Goal: Information Seeking & Learning: Find specific page/section

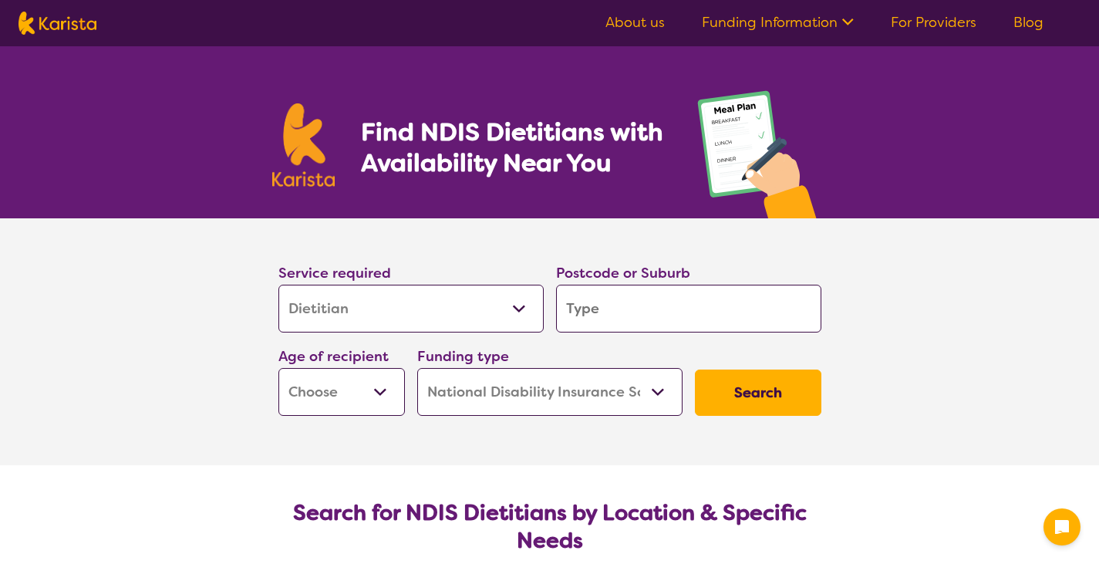
select select "Dietitian"
select select "NDIS"
select select "Dietitian"
select select "NDIS"
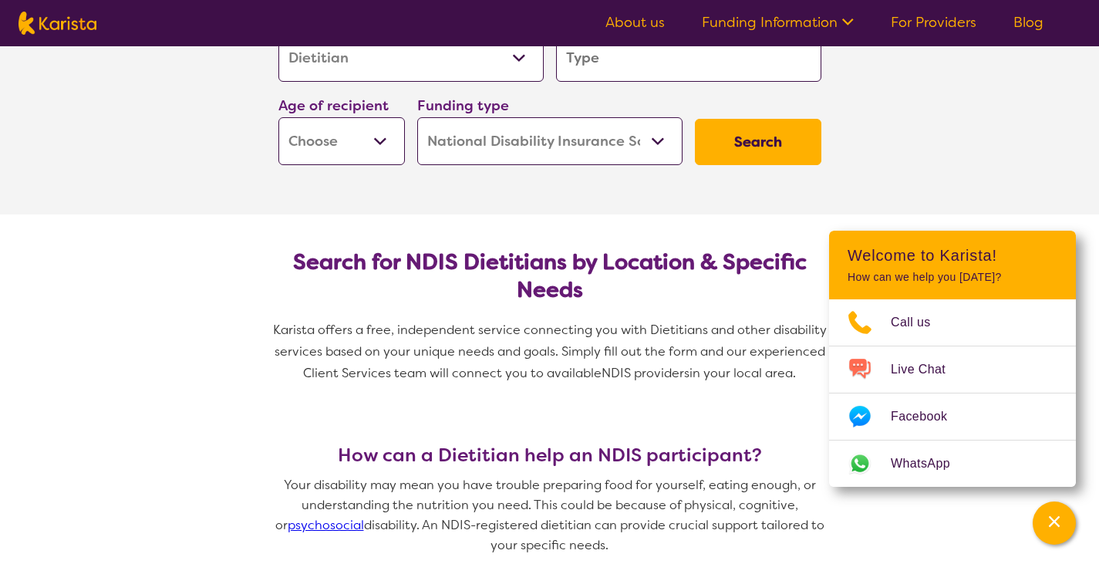
scroll to position [92, 0]
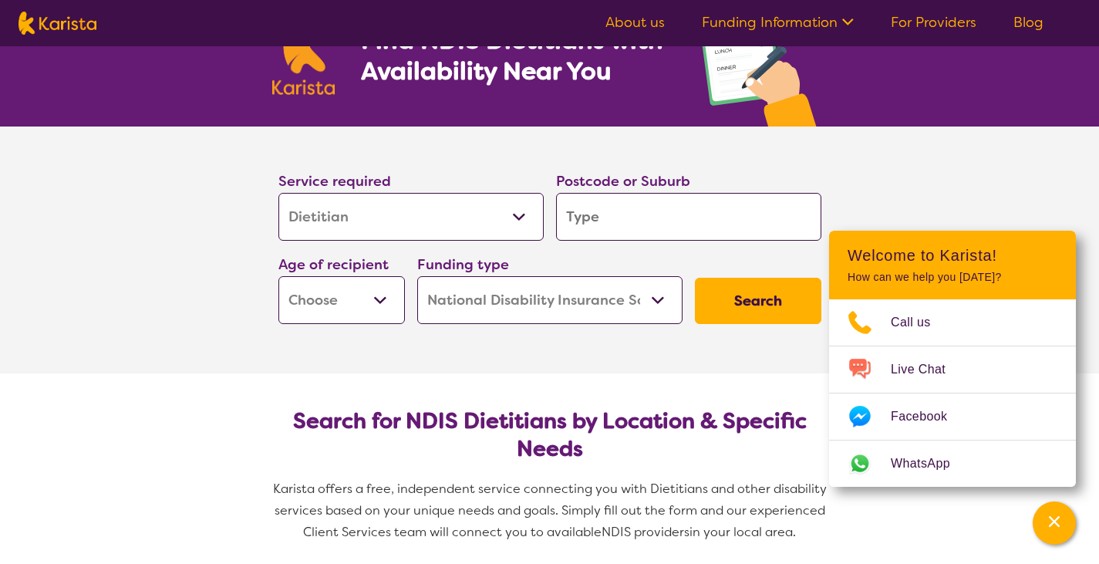
click at [713, 307] on button "Search" at bounding box center [758, 301] width 126 height 46
click at [599, 205] on input "search" at bounding box center [688, 217] width 265 height 48
click at [332, 455] on h2 "Search for NDIS Dietitians by Location & Specific Needs" at bounding box center [550, 435] width 518 height 56
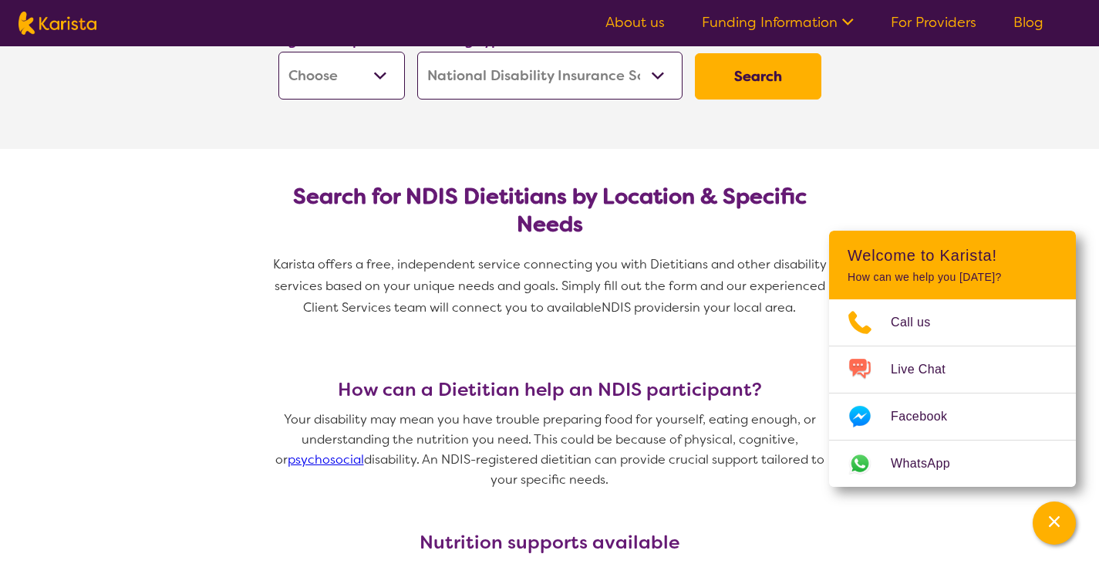
scroll to position [201, 0]
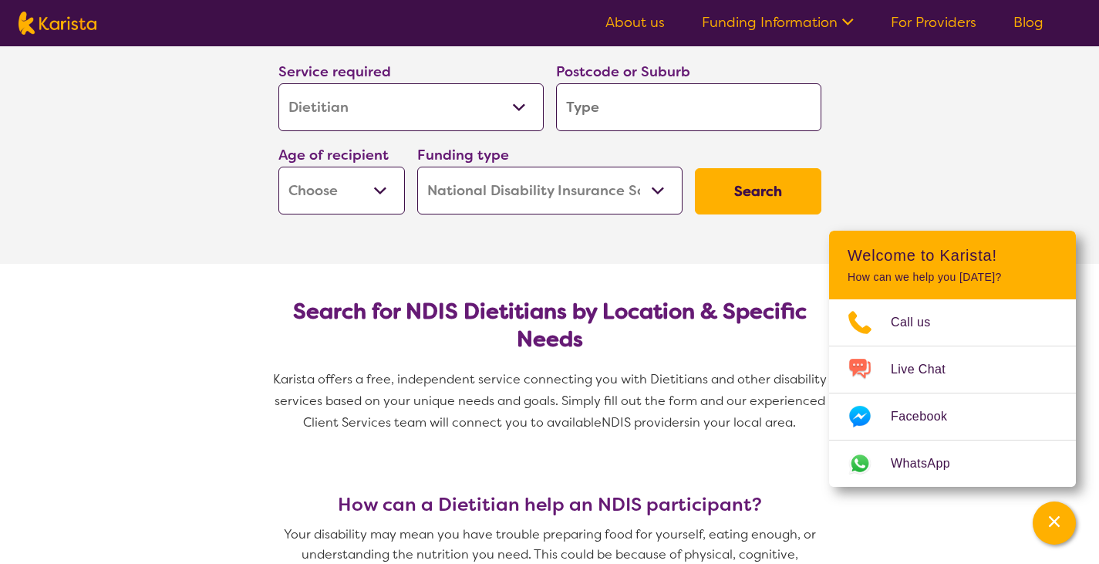
click at [722, 183] on button "Search" at bounding box center [758, 191] width 126 height 46
click at [625, 102] on input "search" at bounding box center [688, 107] width 265 height 48
type input "3073"
click at [732, 186] on button "Search" at bounding box center [758, 191] width 126 height 46
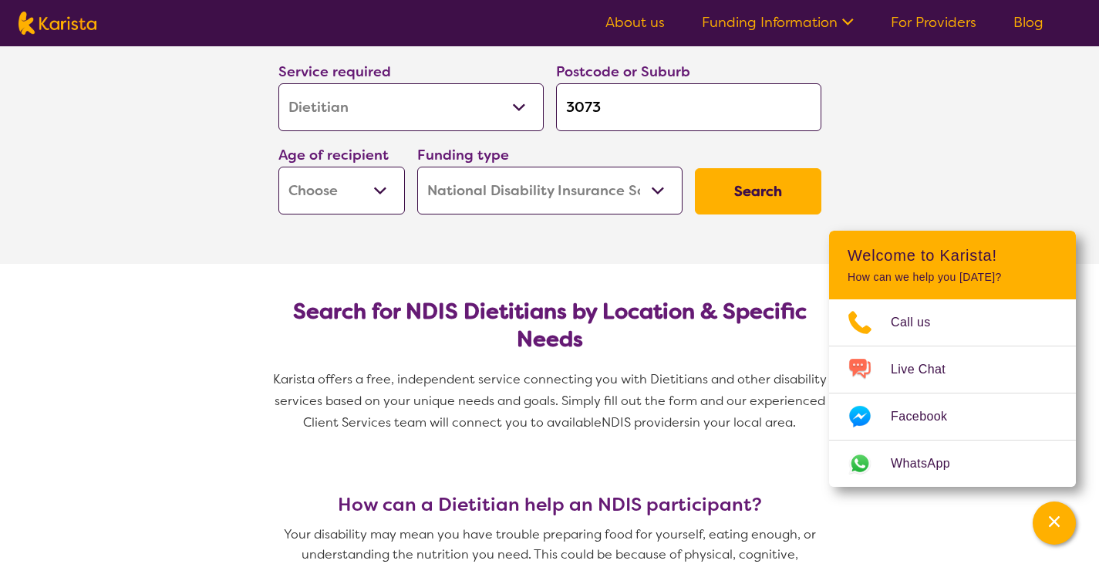
click at [383, 209] on select "Early Childhood - 0 to 9 Child - 10 to 11 Adolescent - 12 to 17 Adult - 18 to 6…" at bounding box center [341, 191] width 126 height 48
select select "AD"
click at [278, 167] on select "Early Childhood - 0 to 9 Child - 10 to 11 Adolescent - 12 to 17 Adult - 18 to 6…" at bounding box center [341, 191] width 126 height 48
select select "AD"
click at [756, 213] on button "Search" at bounding box center [758, 191] width 126 height 46
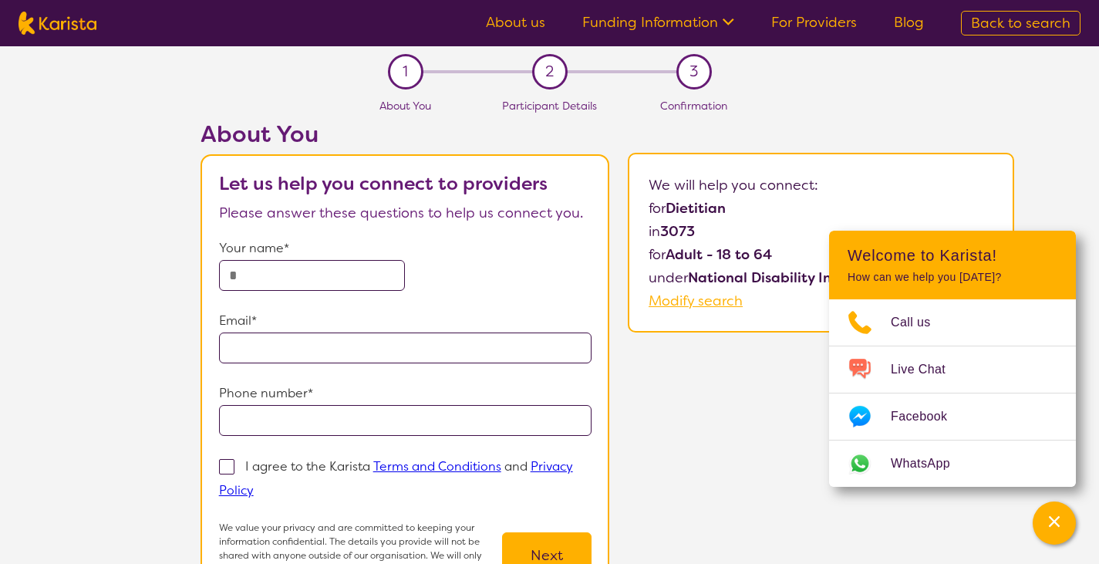
select select "Dietitian"
select select "AD"
select select "NDIS"
select select "Dietitian"
select select "AD"
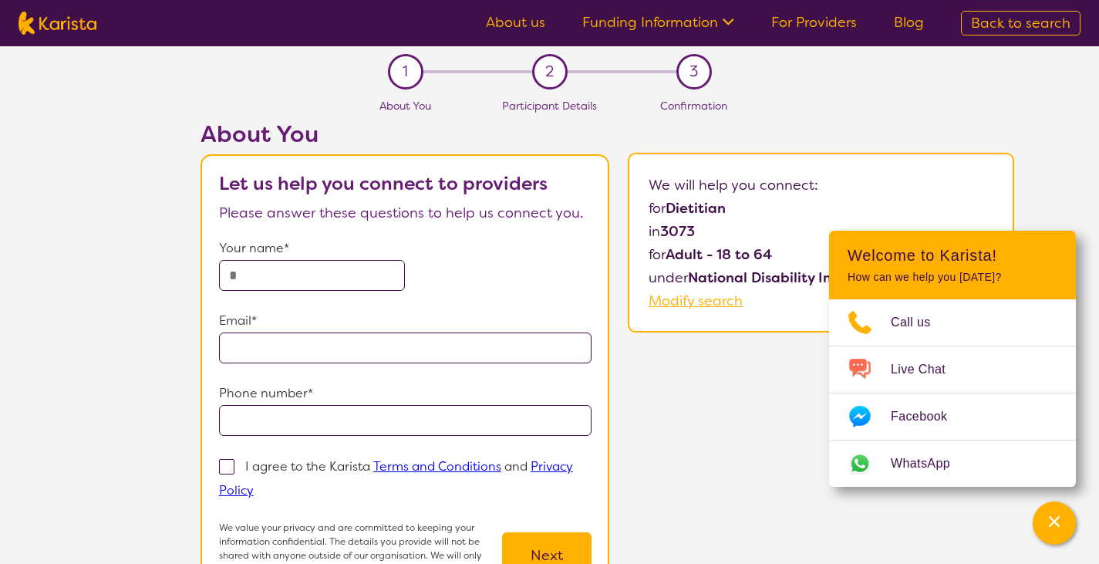
select select "NDIS"
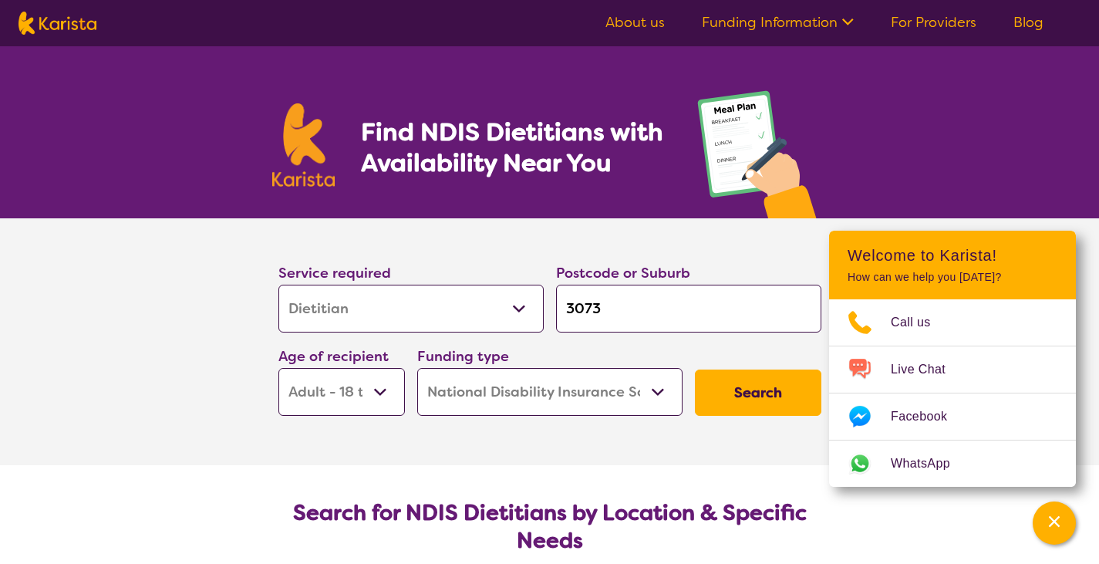
scroll to position [201, 0]
